Goal: Task Accomplishment & Management: Manage account settings

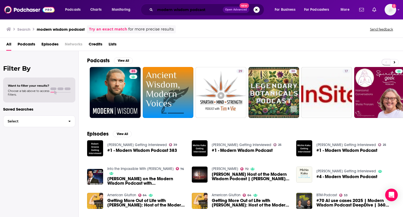
click at [188, 8] on input "modern wisdom podcast" at bounding box center [189, 10] width 68 height 8
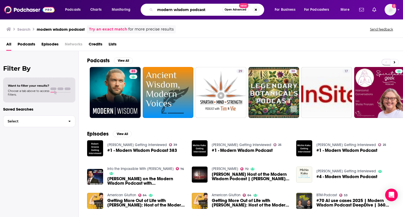
click at [188, 8] on input "modern wisdom podcast" at bounding box center [188, 10] width 67 height 8
click at [28, 10] on img at bounding box center [29, 10] width 50 height 10
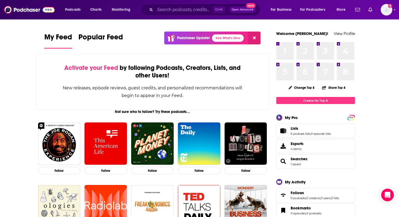
click at [159, 12] on input "Search podcasts, credits, & more..." at bounding box center [184, 10] width 58 height 8
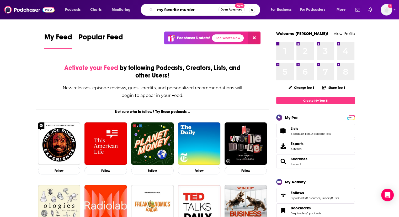
type input "my favorite murder"
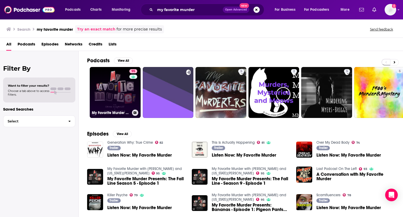
click at [117, 79] on link "95 My Favorite Murder with [PERSON_NAME] and [US_STATE][PERSON_NAME]" at bounding box center [115, 92] width 51 height 51
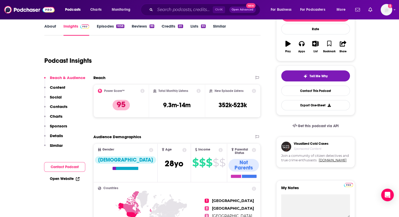
scroll to position [77, 0]
click at [142, 90] on icon at bounding box center [142, 90] width 4 height 4
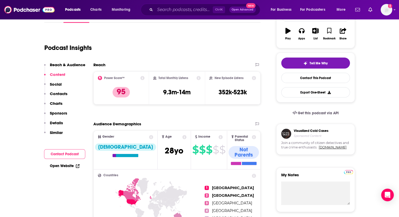
scroll to position [0, 0]
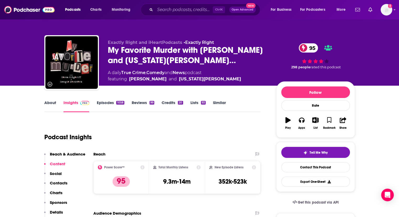
click at [106, 103] on link "Episodes 1058" at bounding box center [111, 106] width 28 height 12
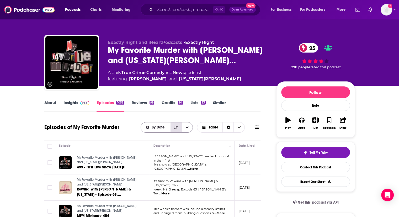
click at [178, 131] on button "Sort Direction" at bounding box center [176, 127] width 11 height 10
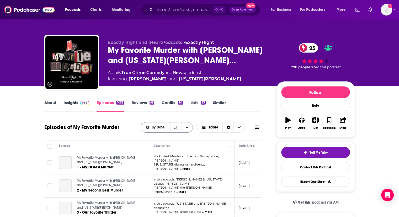
click at [191, 129] on button "open menu" at bounding box center [187, 127] width 11 height 10
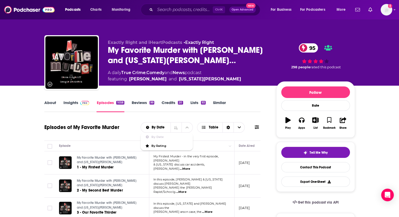
click at [260, 128] on button at bounding box center [256, 127] width 7 height 6
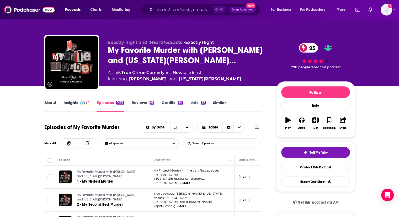
click at [255, 127] on icon at bounding box center [257, 127] width 4 height 4
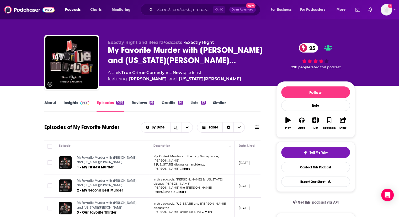
click at [259, 127] on icon at bounding box center [257, 127] width 4 height 4
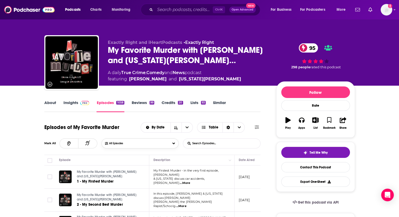
click at [136, 143] on button "All Episodes" at bounding box center [140, 143] width 77 height 10
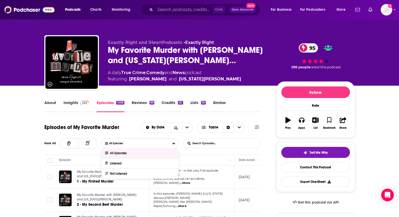
click at [210, 147] on input "List Search Input" at bounding box center [210, 143] width 55 height 9
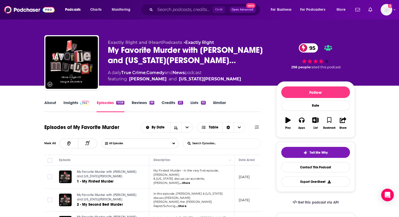
click at [123, 109] on link "Episodes 1058" at bounding box center [111, 106] width 28 height 12
click at [22, 11] on img at bounding box center [29, 10] width 50 height 10
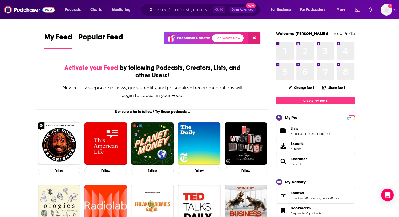
click at [290, 134] on span "Lists 6 podcast lists , 0 episode lists" at bounding box center [315, 131] width 79 height 14
click at [283, 130] on icon "Lists" at bounding box center [283, 130] width 6 height 5
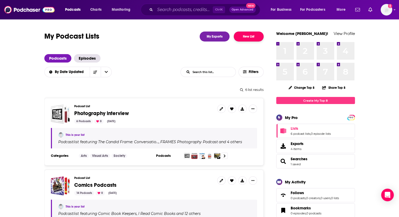
click at [243, 40] on button "New List" at bounding box center [249, 37] width 30 height 10
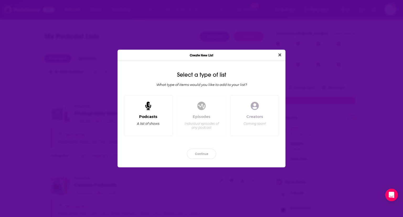
click at [132, 132] on div "Podcasts A list of shows" at bounding box center [148, 115] width 49 height 41
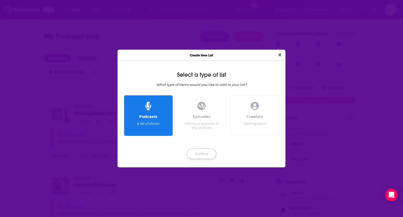
click at [203, 154] on button "Continue" at bounding box center [201, 154] width 29 height 10
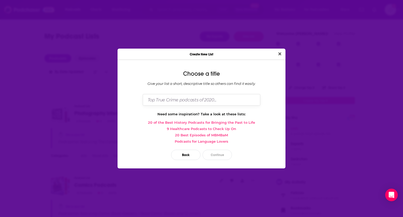
click at [180, 101] on input "Dialog" at bounding box center [202, 99] width 118 height 11
type input "Testing 123"
click at [229, 148] on div "Back Continue" at bounding box center [202, 154] width 160 height 19
click at [220, 153] on button "Continue" at bounding box center [217, 155] width 29 height 10
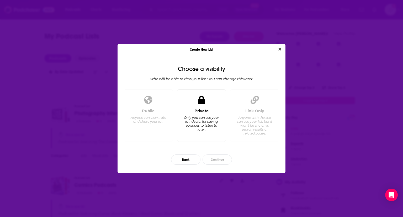
click at [200, 113] on div "Private Only you can see your list. Useful for saving episodes to listen to lat…" at bounding box center [202, 122] width 40 height 29
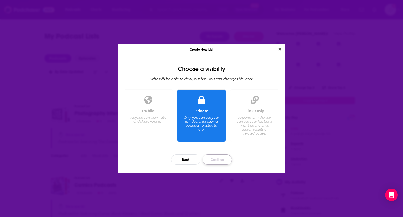
click at [222, 161] on button "Continue" at bounding box center [217, 159] width 29 height 10
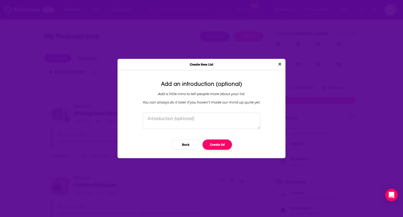
click at [218, 149] on button "Create list" at bounding box center [217, 144] width 29 height 10
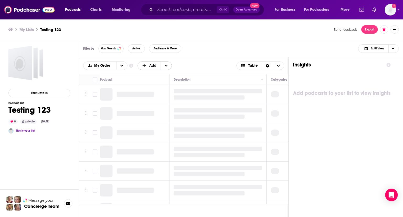
click at [148, 63] on span "Add" at bounding box center [149, 65] width 23 height 9
click at [127, 31] on ul "My Lists Testing 123" at bounding box center [168, 29] width 320 height 5
click at [158, 49] on span "Audience & More" at bounding box center [165, 48] width 23 height 3
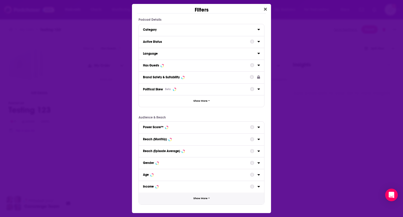
click at [207, 204] on div "Podcast Details Category Active Status Language Has Guests Brand Safety & Suita…" at bounding box center [201, 115] width 139 height 195
click at [203, 199] on span "Show More" at bounding box center [201, 198] width 14 height 3
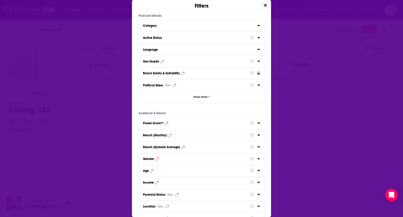
click at [264, 4] on icon "Close" at bounding box center [265, 5] width 3 height 3
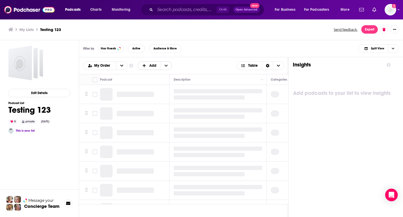
click at [152, 67] on span "Add" at bounding box center [152, 66] width 7 height 4
click at [151, 73] on span "Add Podcasts" at bounding box center [155, 74] width 27 height 3
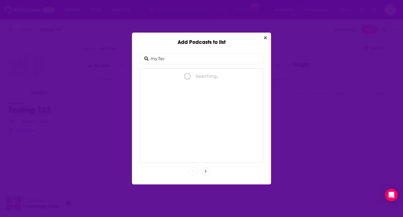
type input "my favo"
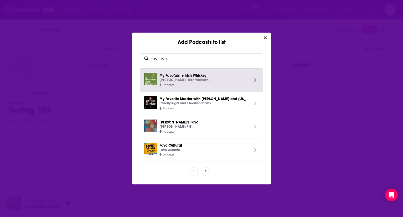
click at [165, 54] on input "my favo" at bounding box center [206, 59] width 114 height 10
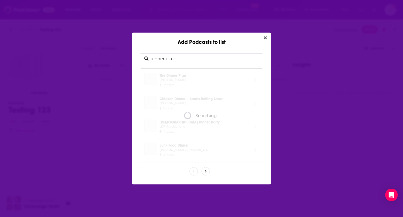
type input "dinner plan"
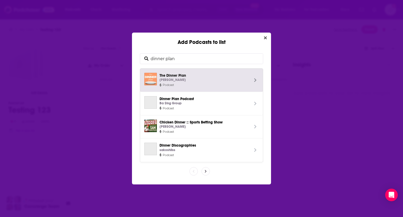
click at [186, 79] on p "[PERSON_NAME]" at bounding box center [173, 80] width 26 height 6
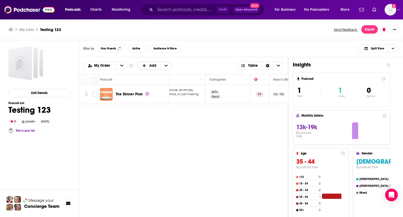
scroll to position [0, 64]
click at [220, 79] on span "Move" at bounding box center [224, 79] width 36 height 6
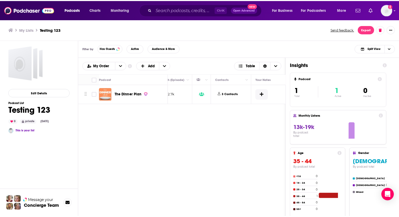
scroll to position [0, 214]
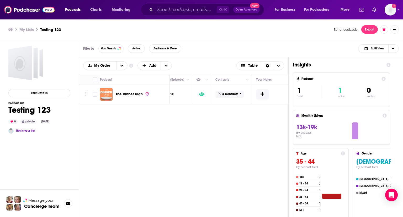
click at [240, 94] on icon at bounding box center [241, 93] width 2 height 1
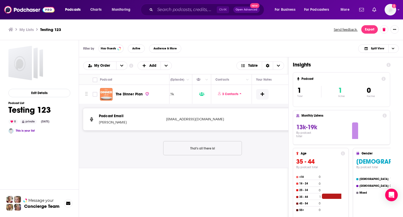
click at [228, 120] on p "[EMAIL_ADDRESS][DOMAIN_NAME]" at bounding box center [201, 119] width 70 height 5
click at [29, 7] on img at bounding box center [29, 10] width 50 height 10
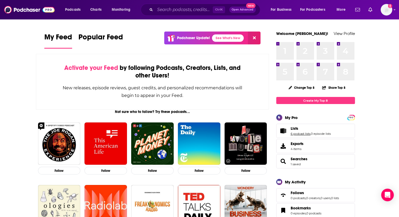
click at [301, 133] on link "6 podcast lists" at bounding box center [301, 134] width 20 height 4
